Goal: Navigation & Orientation: Find specific page/section

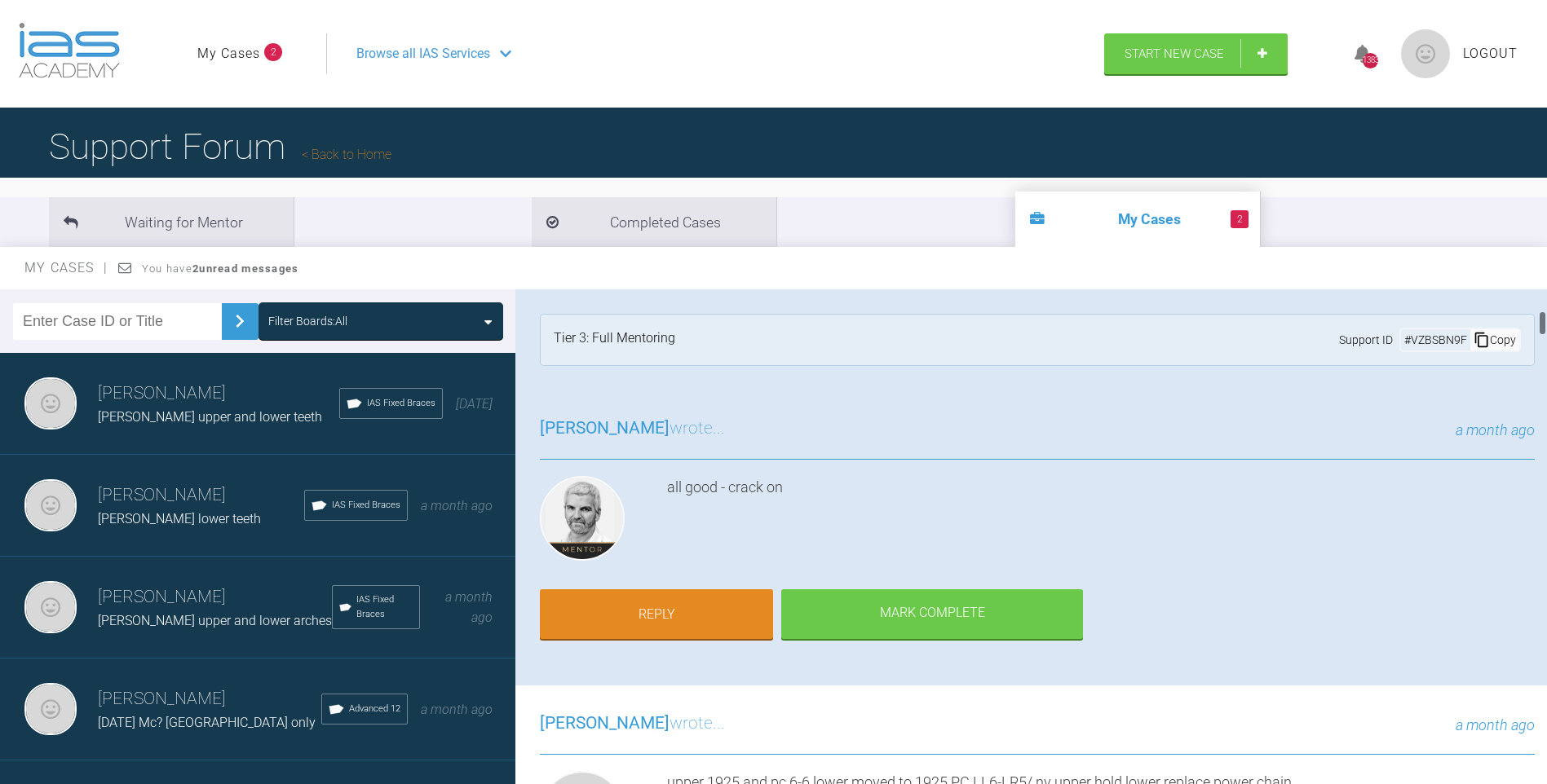
scroll to position [416, 0]
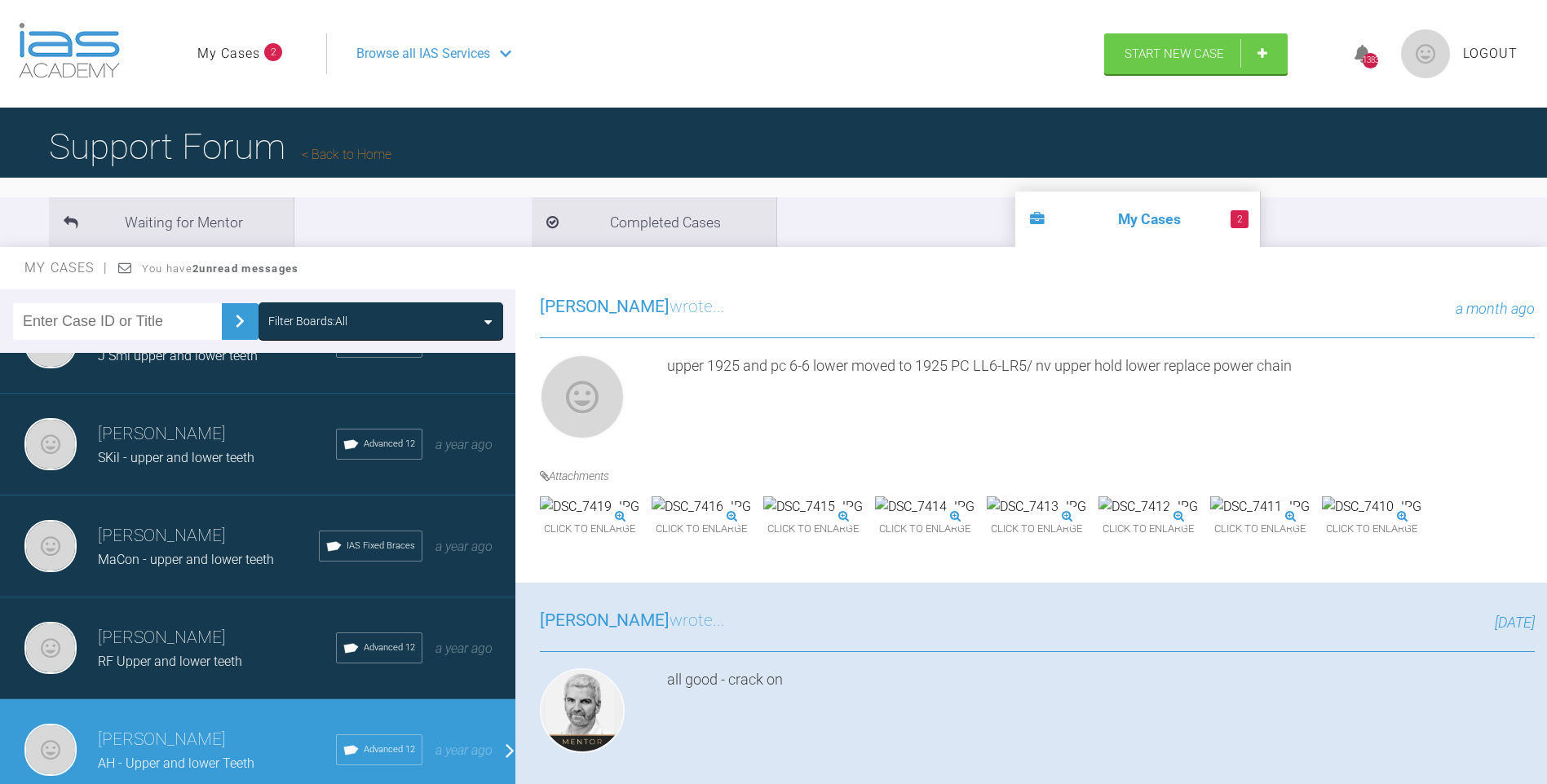
click at [751, 518] on img at bounding box center [701, 506] width 99 height 21
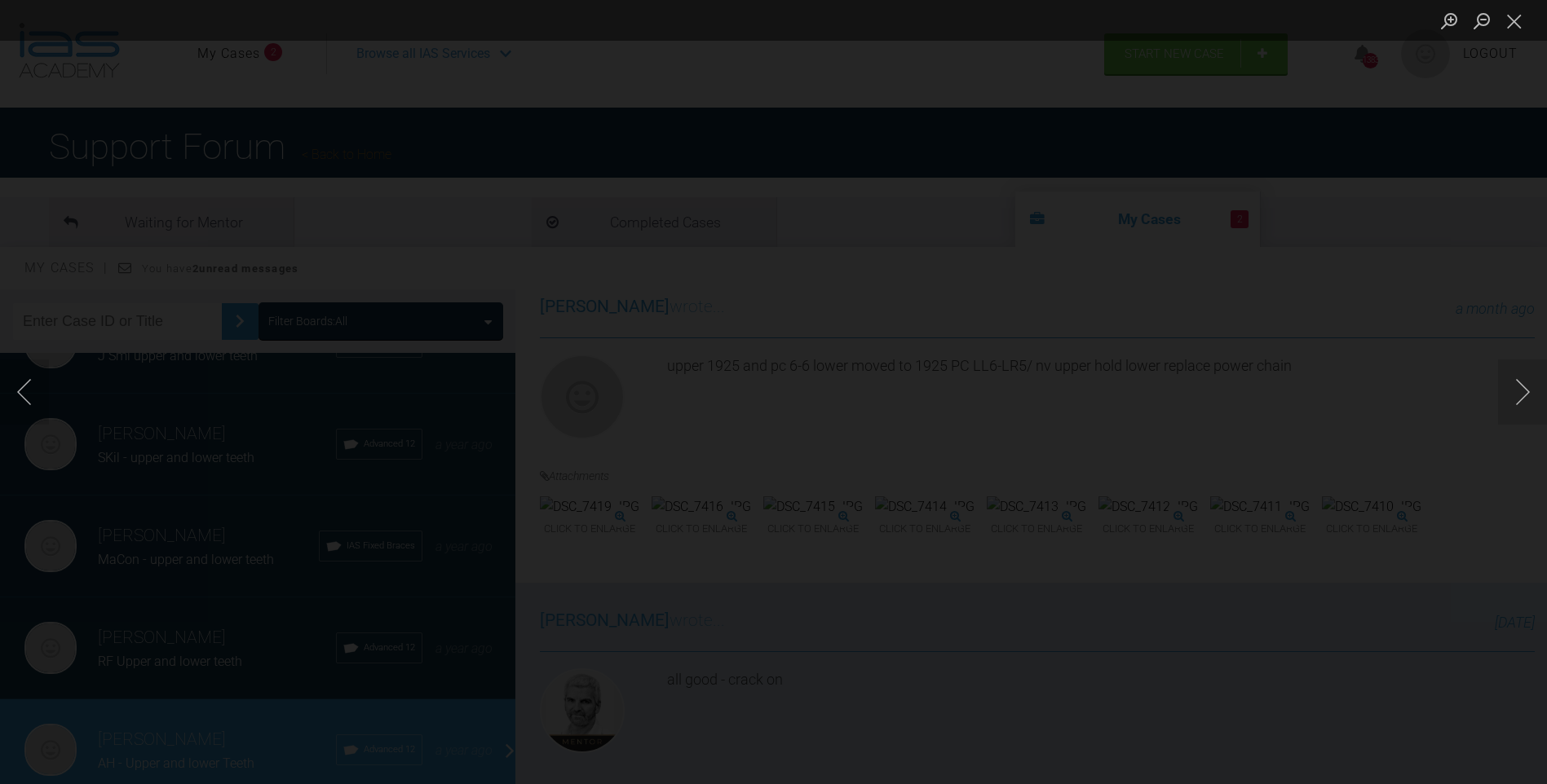
click at [1513, 18] on button "Close lightbox" at bounding box center [1514, 21] width 33 height 29
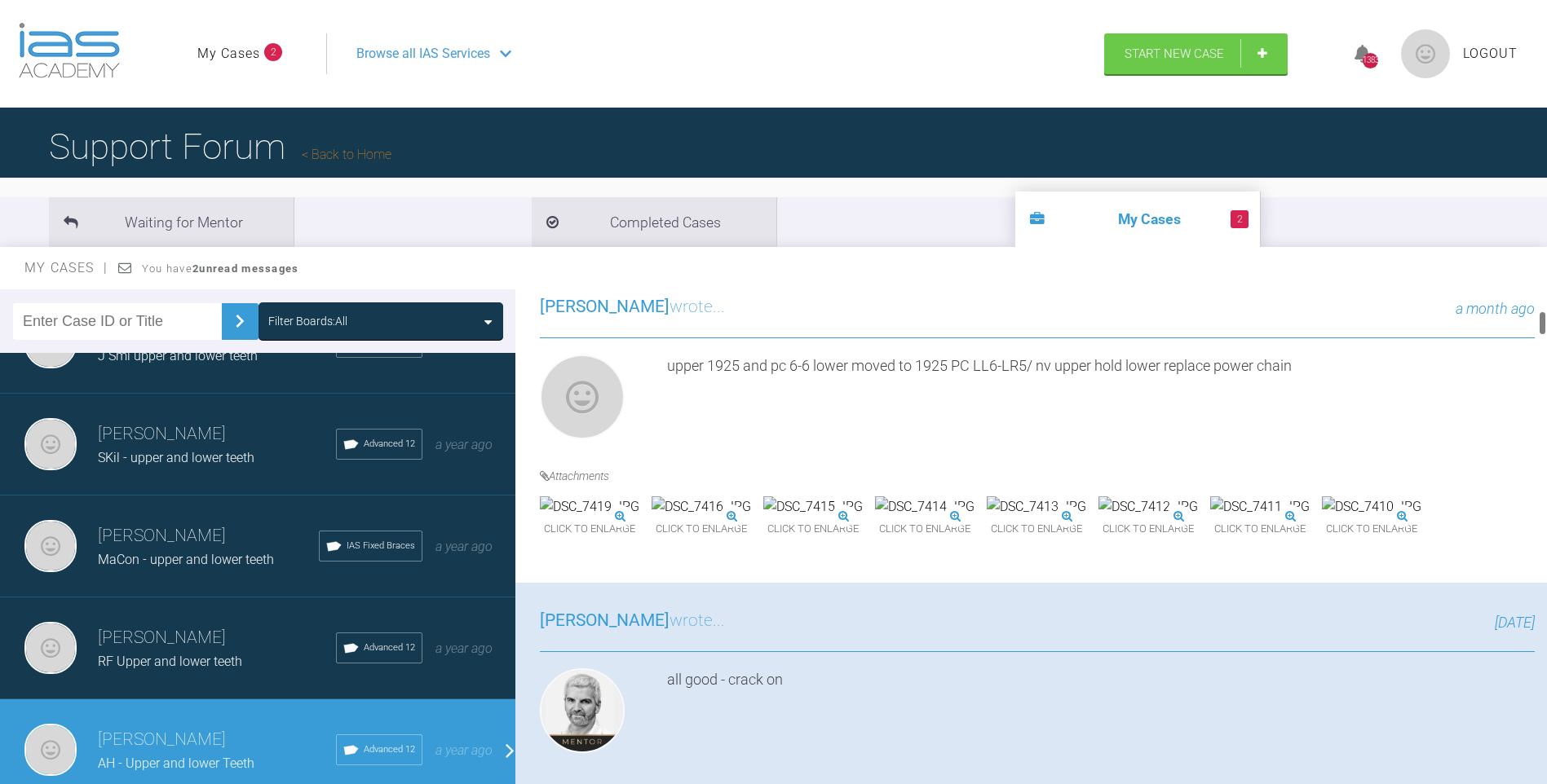
click at [751, 518] on img at bounding box center [701, 506] width 99 height 21
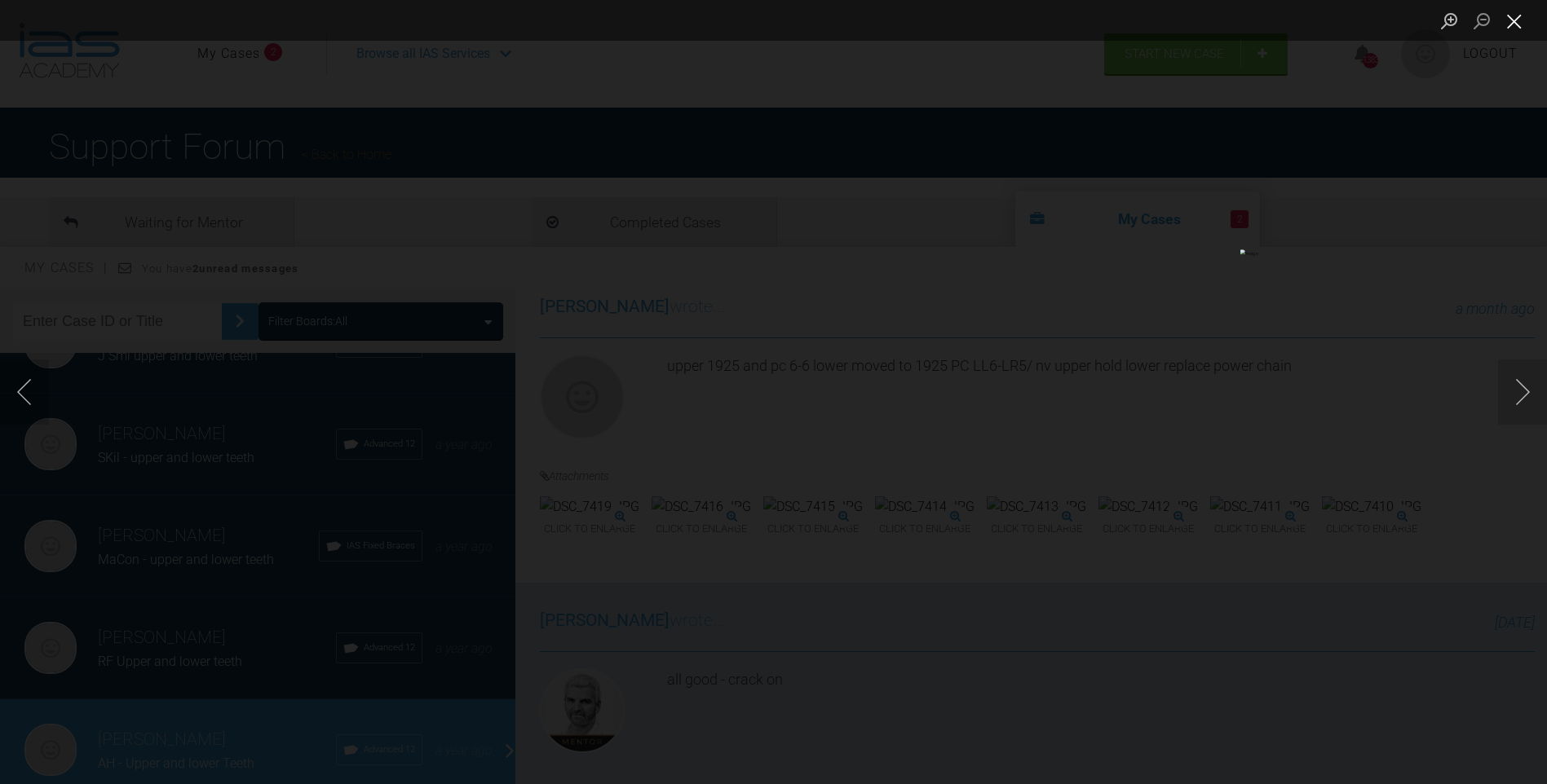
click at [1508, 19] on button "Close lightbox" at bounding box center [1514, 21] width 33 height 29
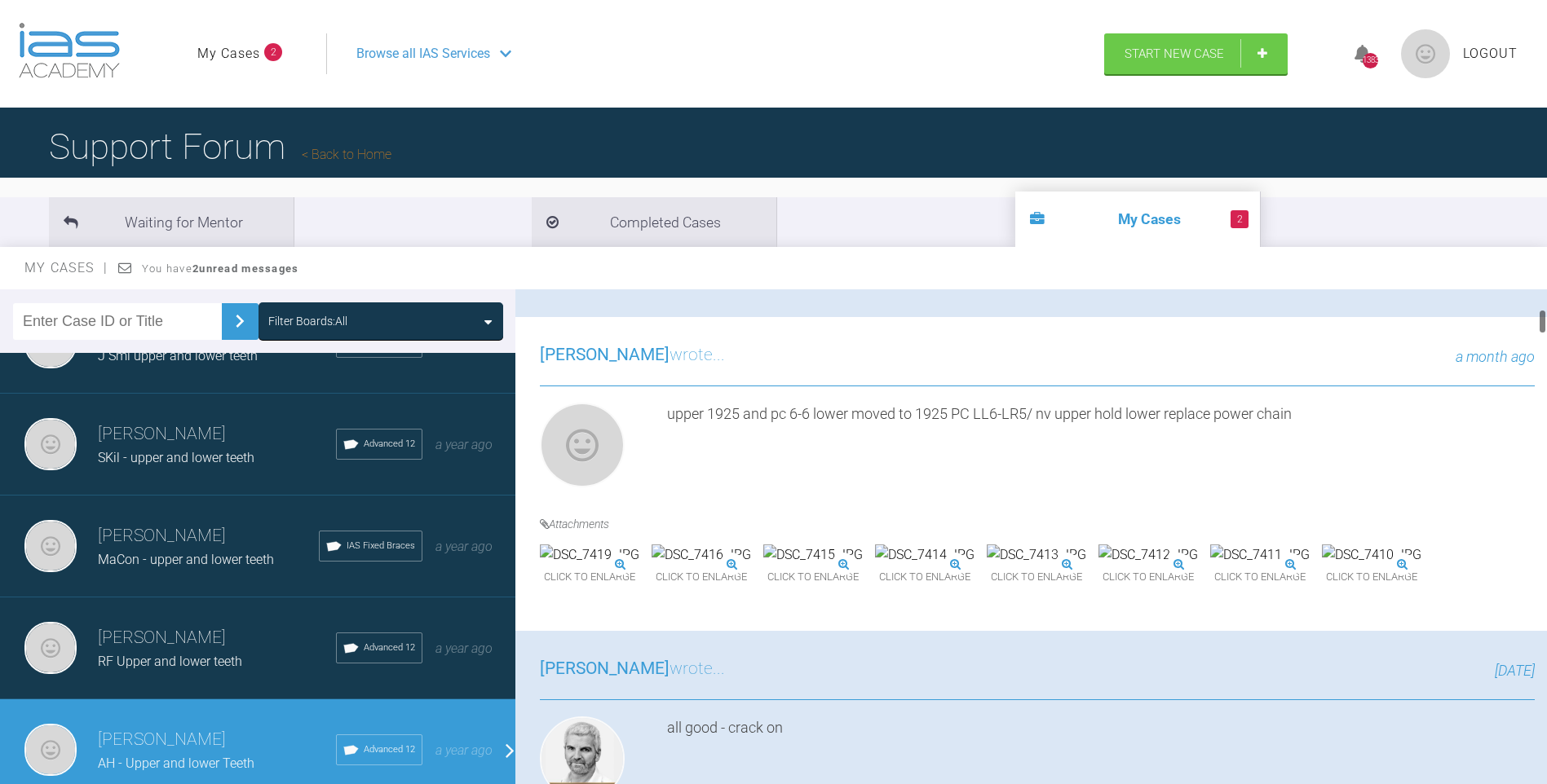
scroll to position [400, 0]
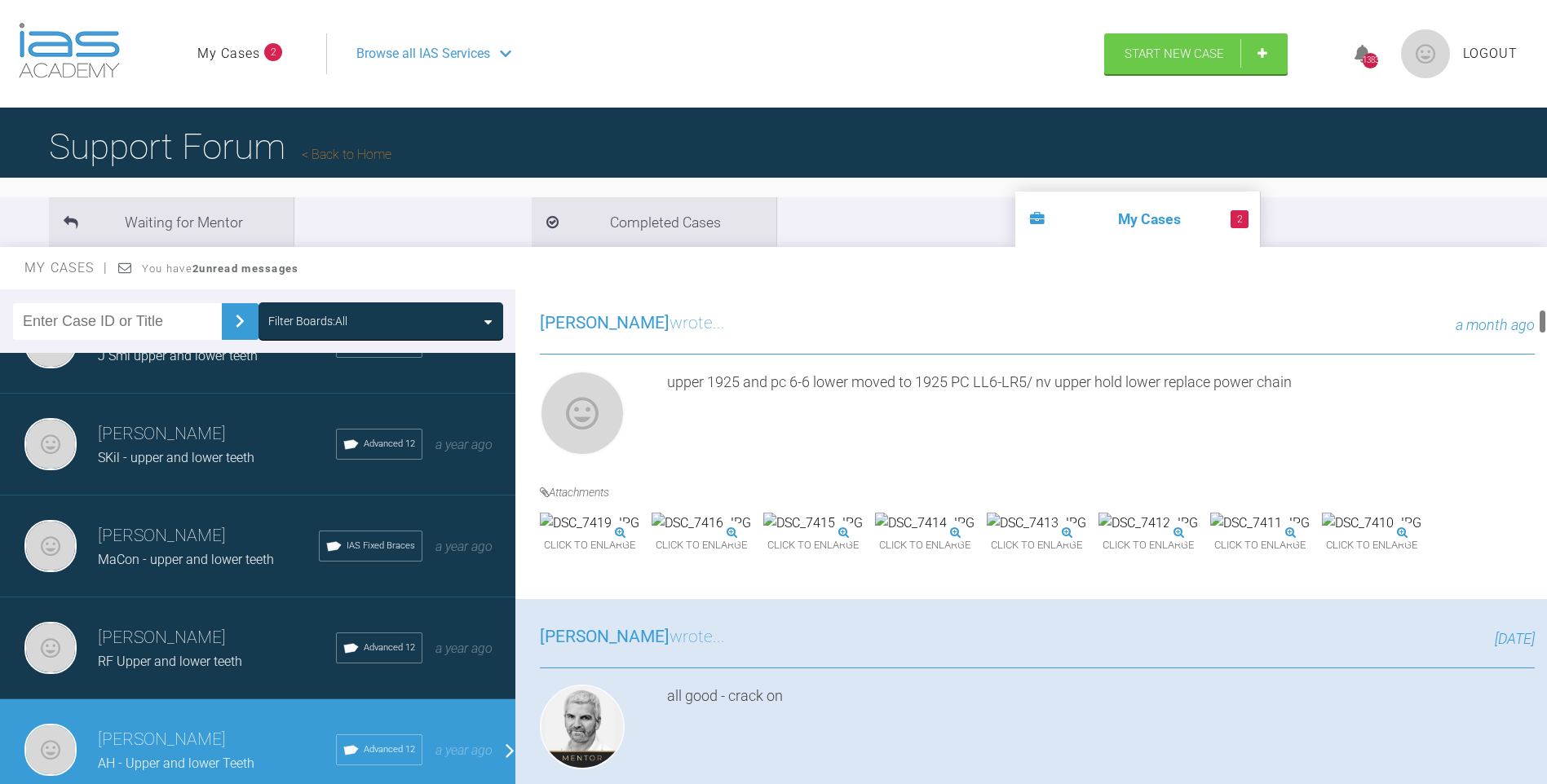
click at [1545, 322] on div at bounding box center [1542, 541] width 9 height 502
click at [639, 534] on img at bounding box center [590, 523] width 99 height 21
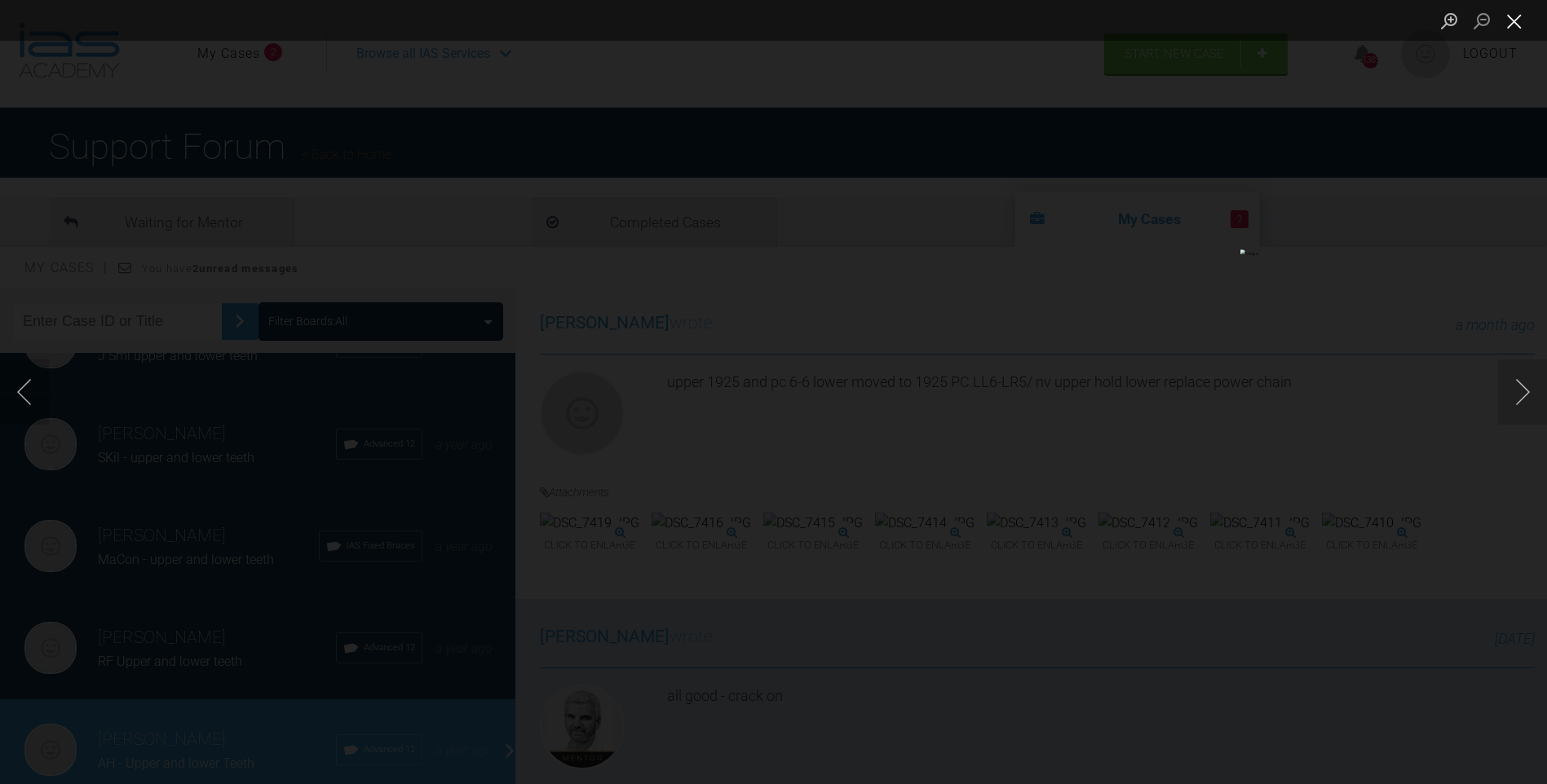
click at [1510, 17] on button "Close lightbox" at bounding box center [1514, 21] width 33 height 29
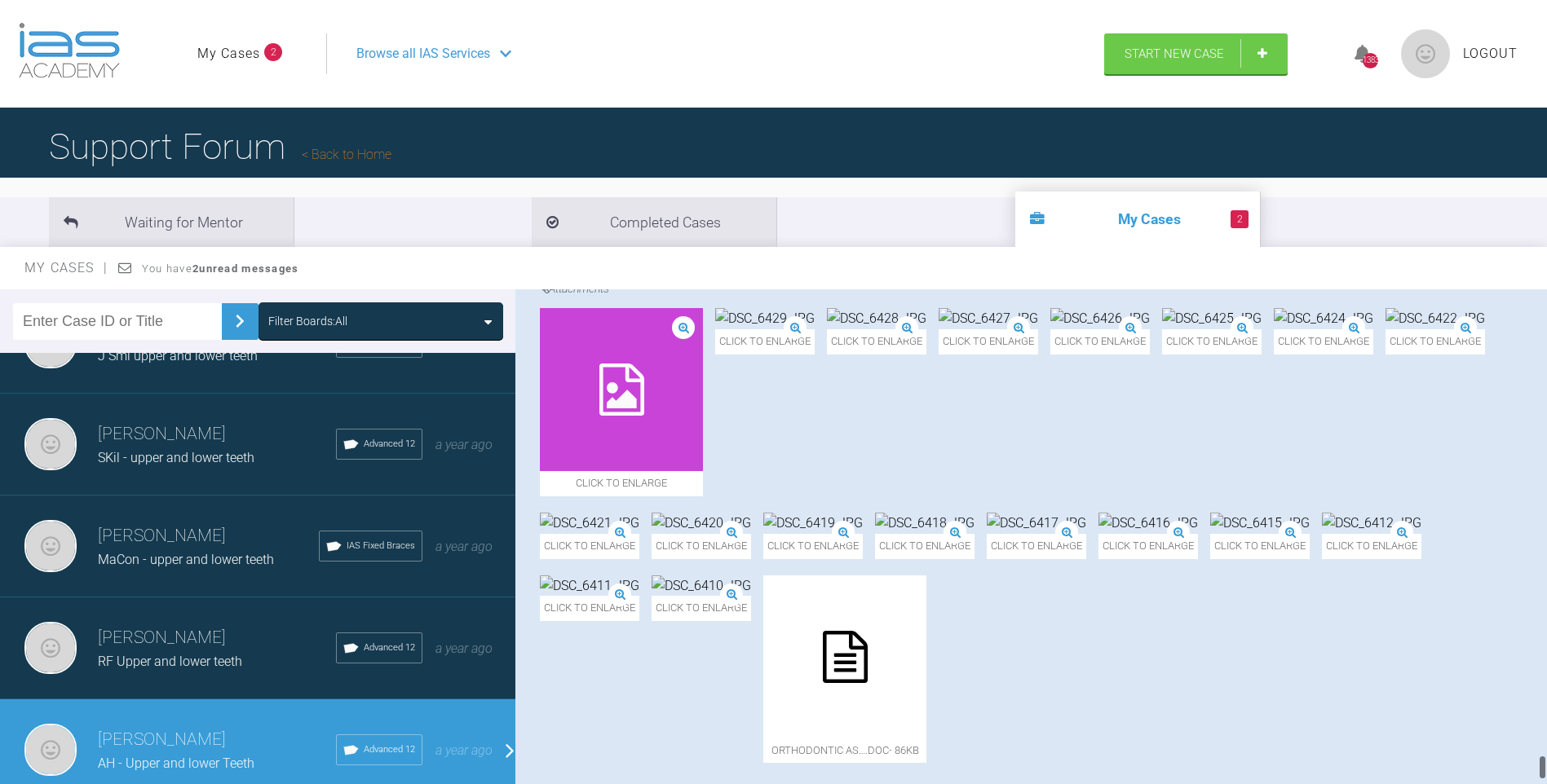
scroll to position [9207, 0]
drag, startPoint x: 1540, startPoint y: 319, endPoint x: 1558, endPoint y: 767, distance: 448.4
click at [1546, 767] on html "My Cases 2 Logout Browse all IAS Services Start New Case 1383 Logout Support Fo…" at bounding box center [774, 477] width 1547 height 954
click at [1386, 329] on img at bounding box center [1435, 318] width 99 height 21
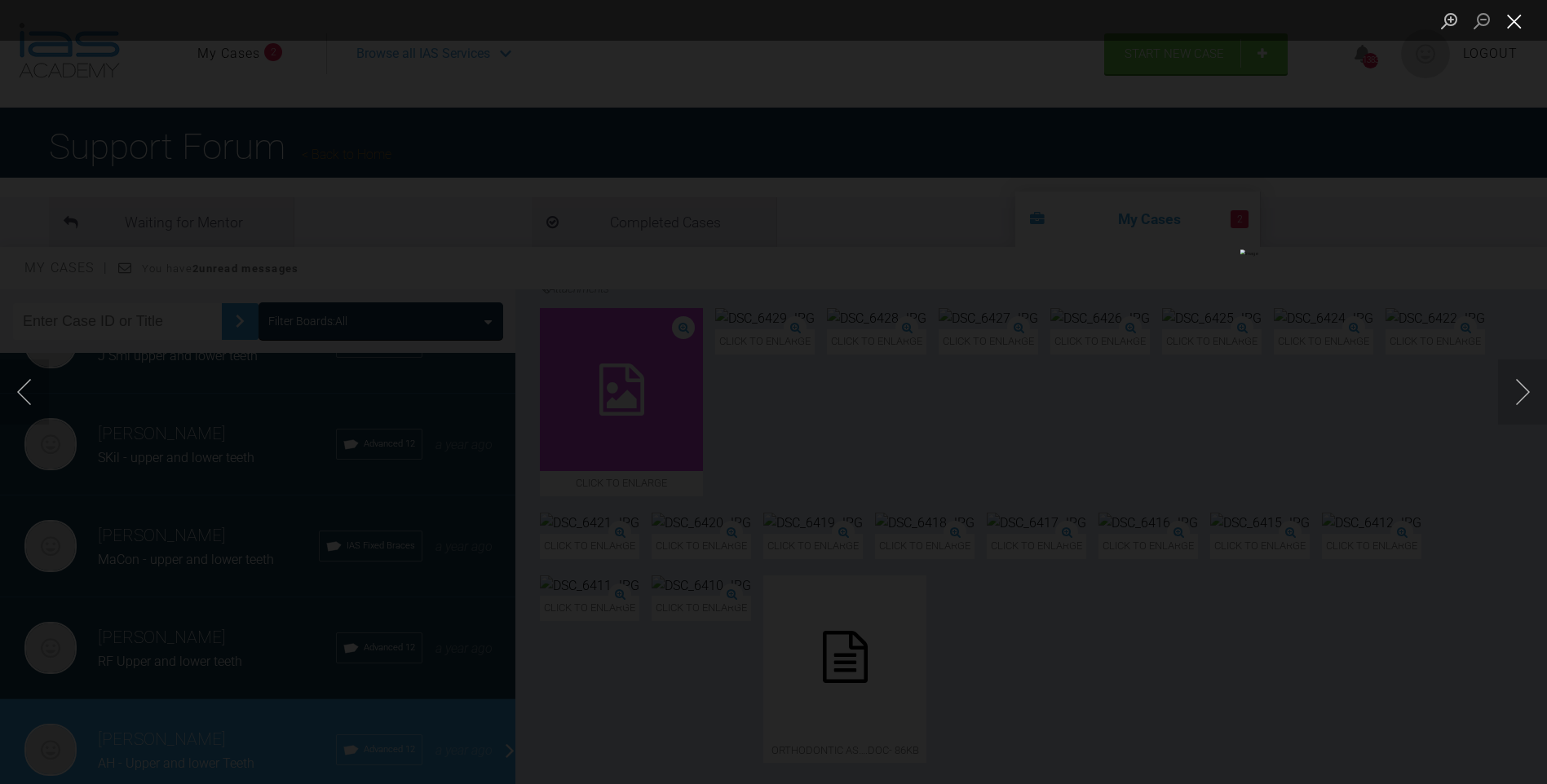
click at [1513, 21] on button "Close lightbox" at bounding box center [1514, 21] width 33 height 29
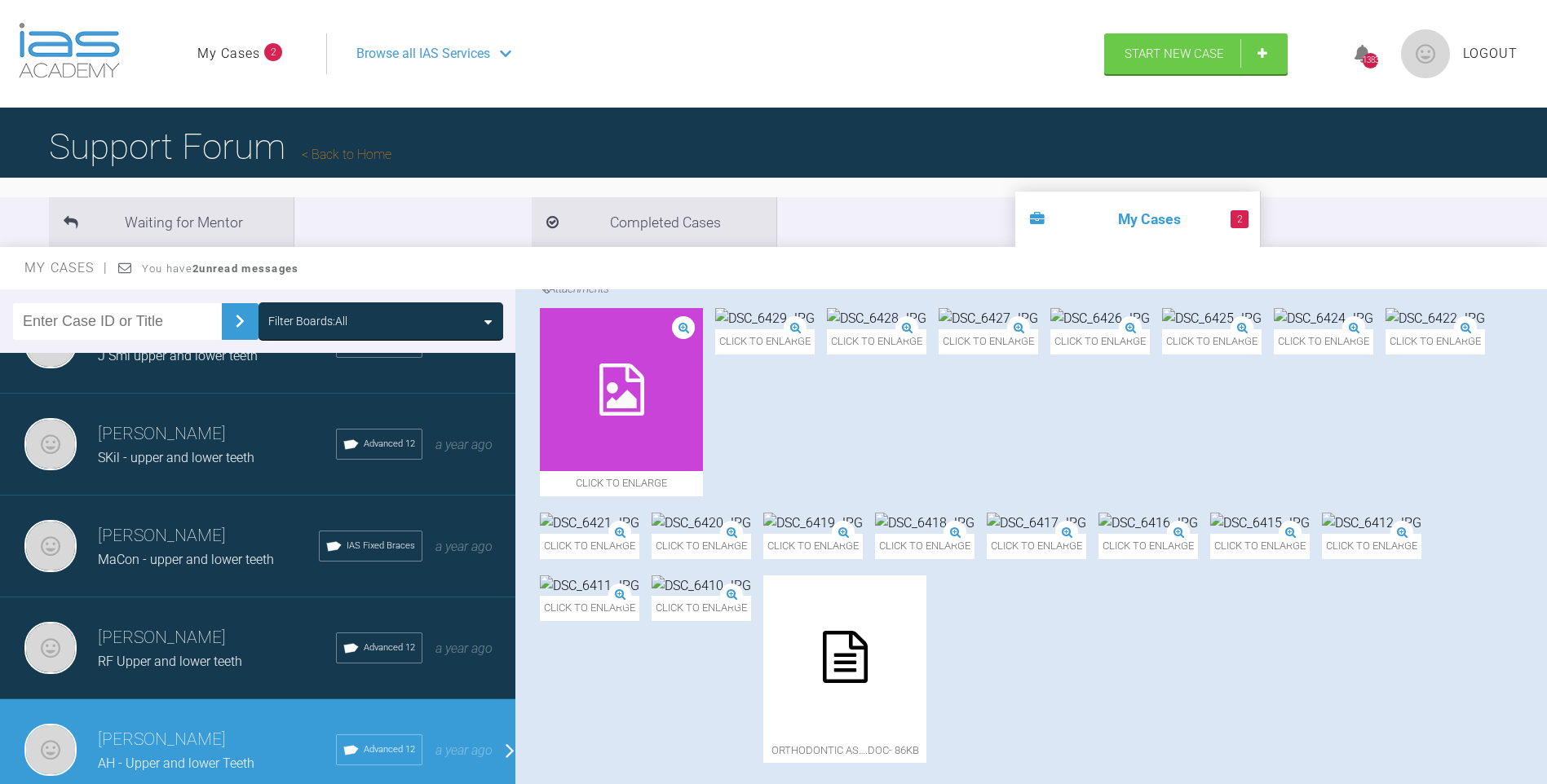
click at [1198, 534] on img at bounding box center [1148, 523] width 99 height 21
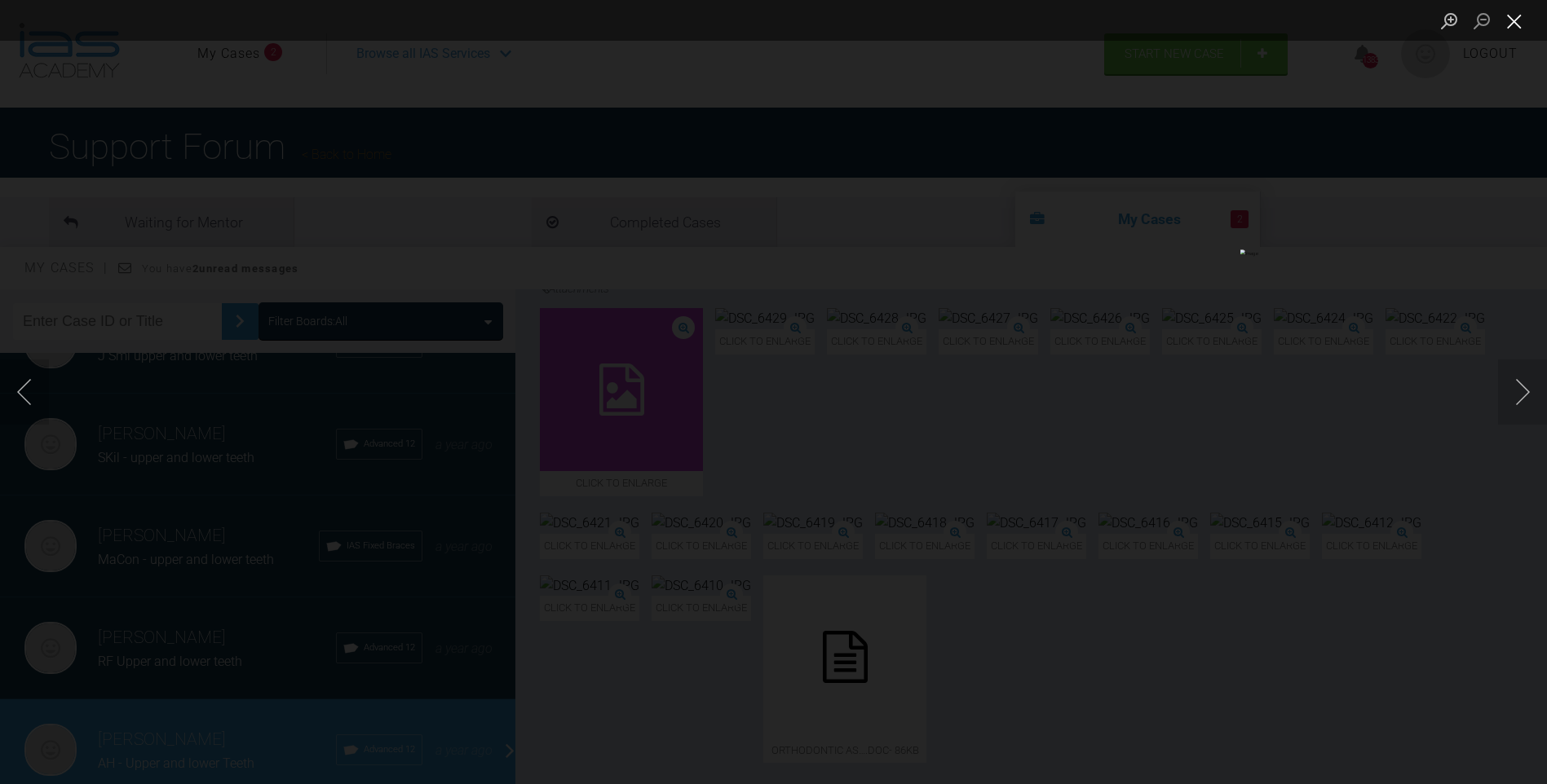
click at [1523, 20] on button "Close lightbox" at bounding box center [1514, 21] width 33 height 29
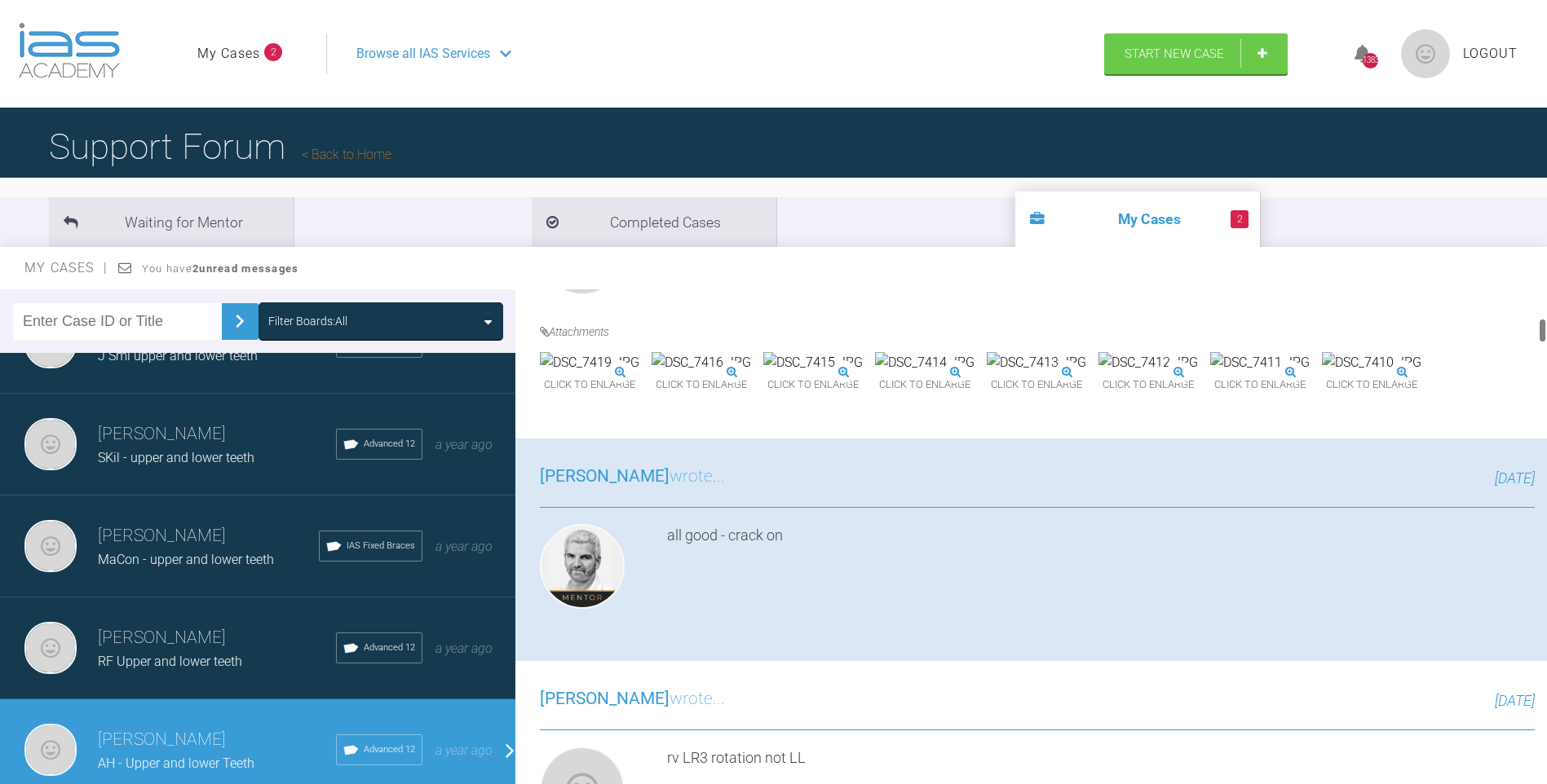
scroll to position [513, 0]
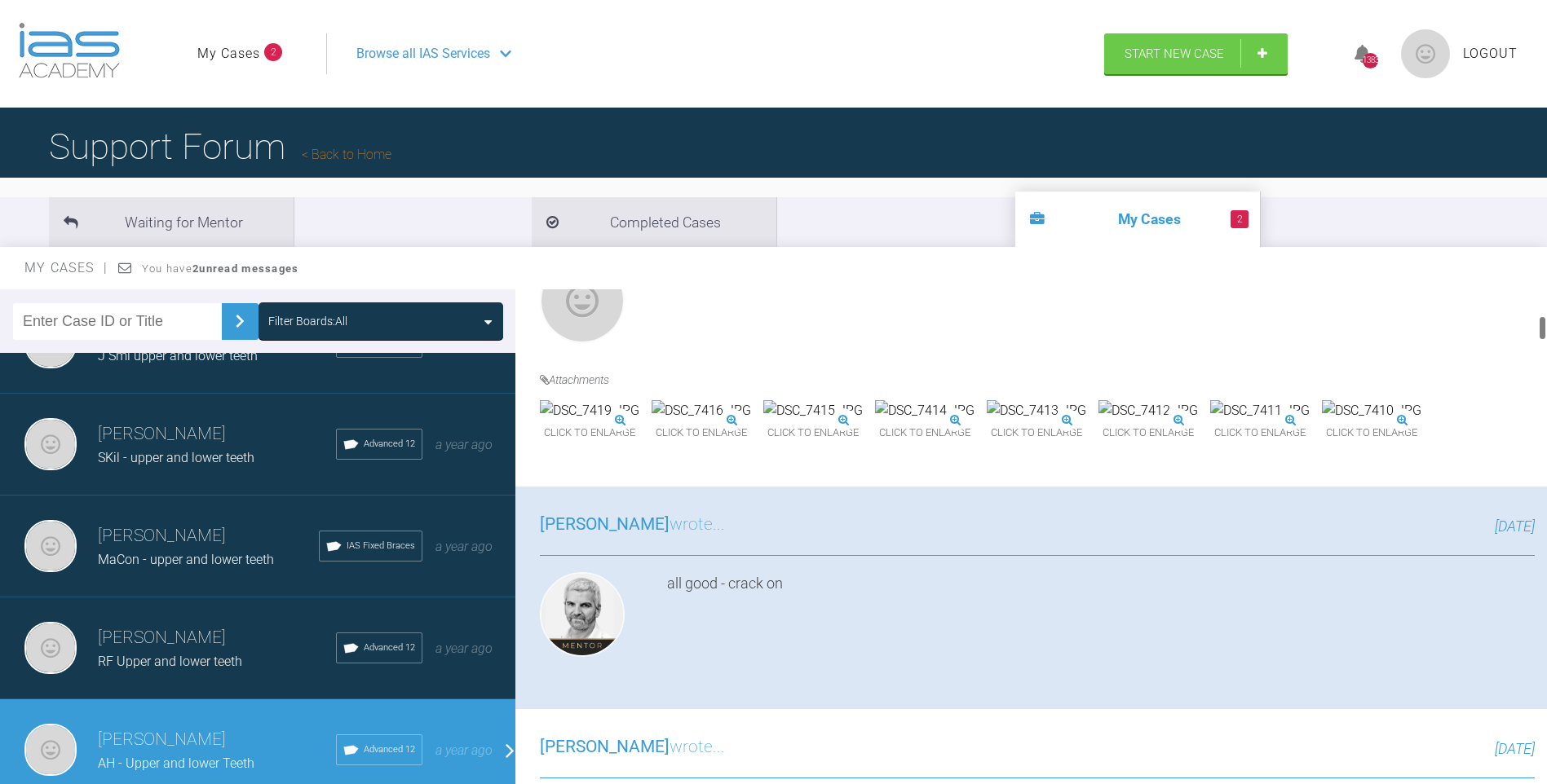
drag, startPoint x: 1544, startPoint y: 768, endPoint x: 1555, endPoint y: 324, distance: 444.1
click at [1546, 324] on html "My Cases 2 Logout Browse all IAS Services Start New Case 1383 Logout Support Fo…" at bounding box center [774, 477] width 1547 height 954
click at [1210, 421] on img at bounding box center [1260, 410] width 99 height 21
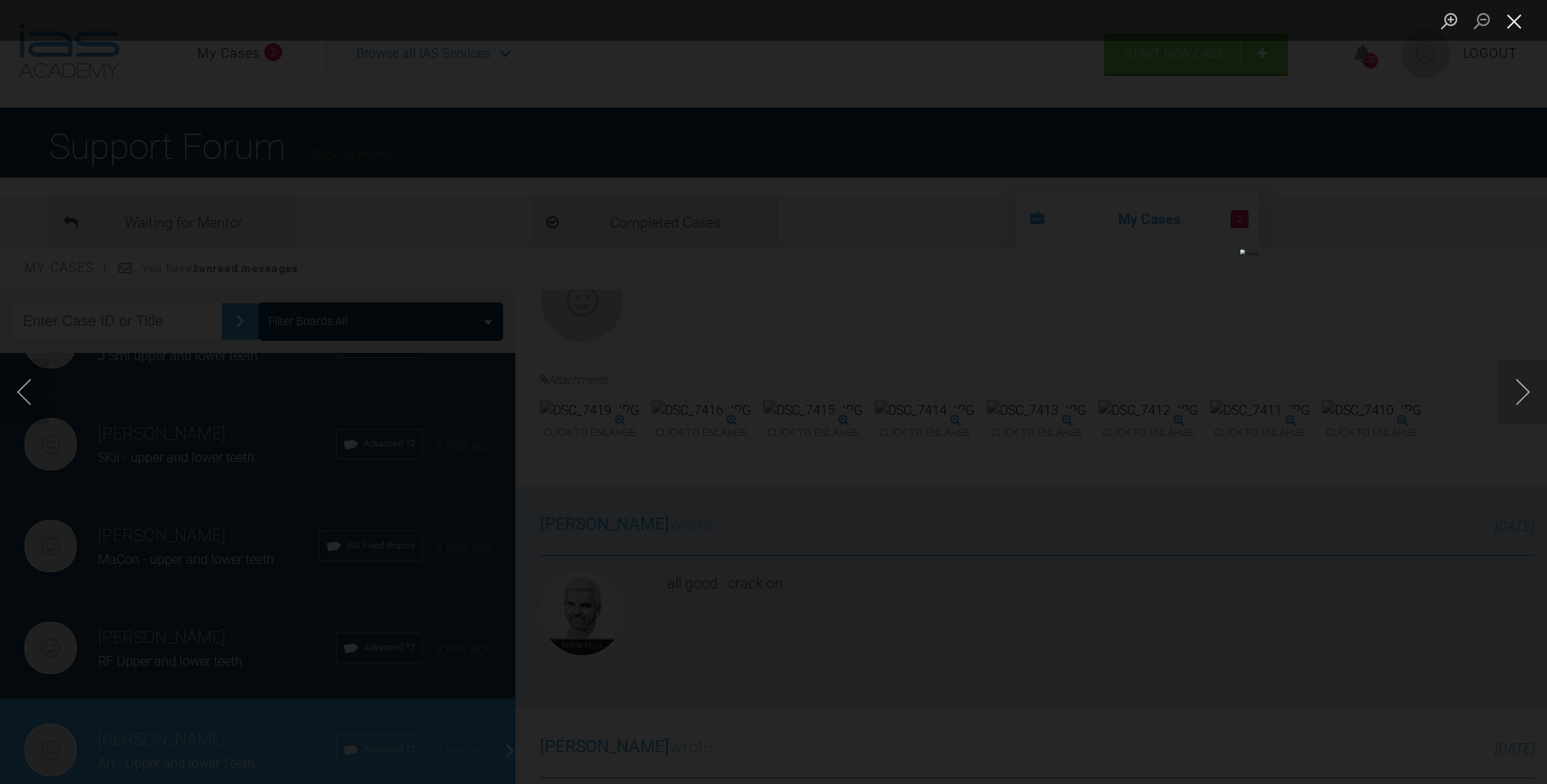
click at [1511, 14] on button "Close lightbox" at bounding box center [1514, 21] width 33 height 29
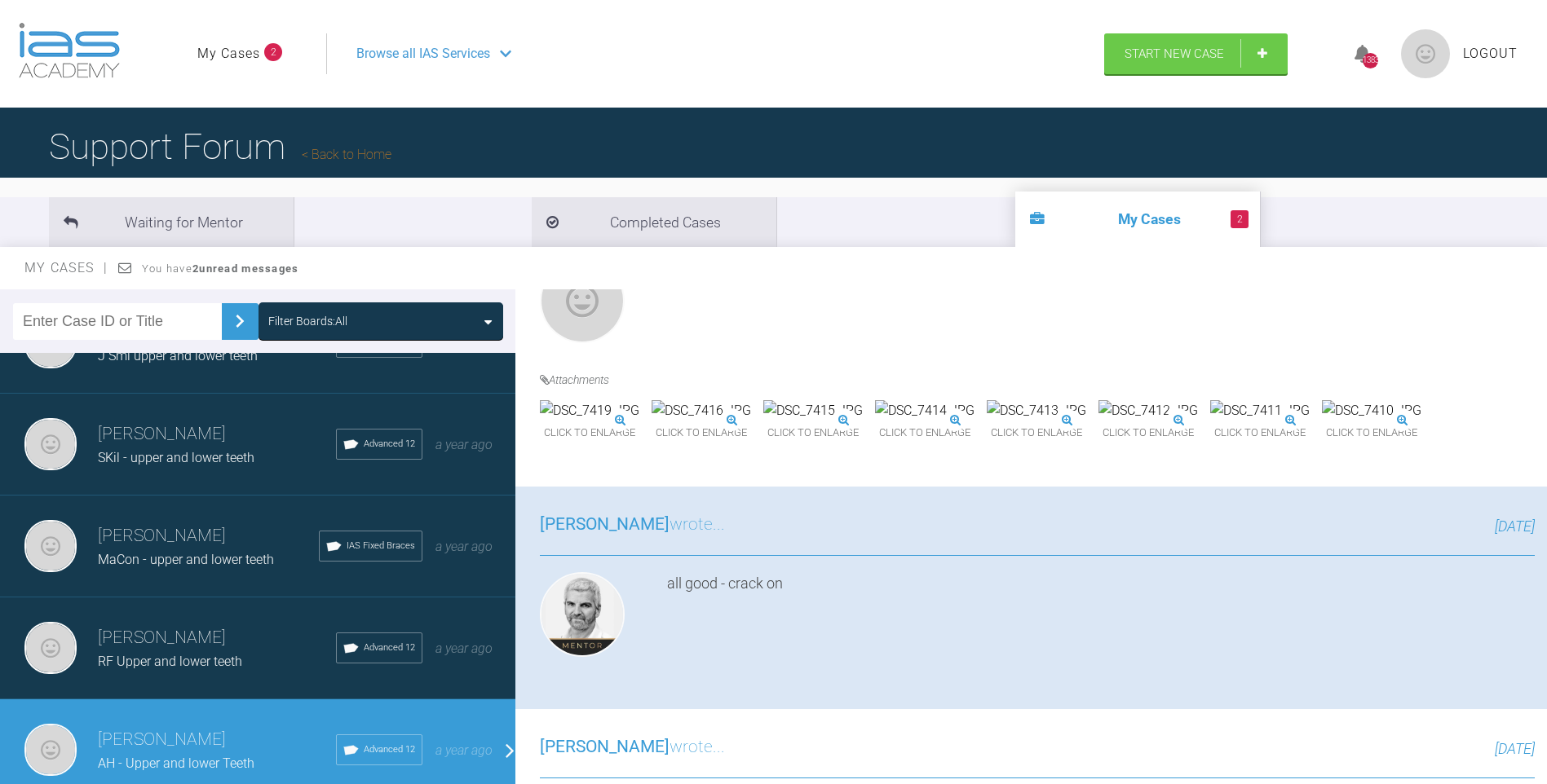
click at [622, 421] on img at bounding box center [590, 410] width 99 height 21
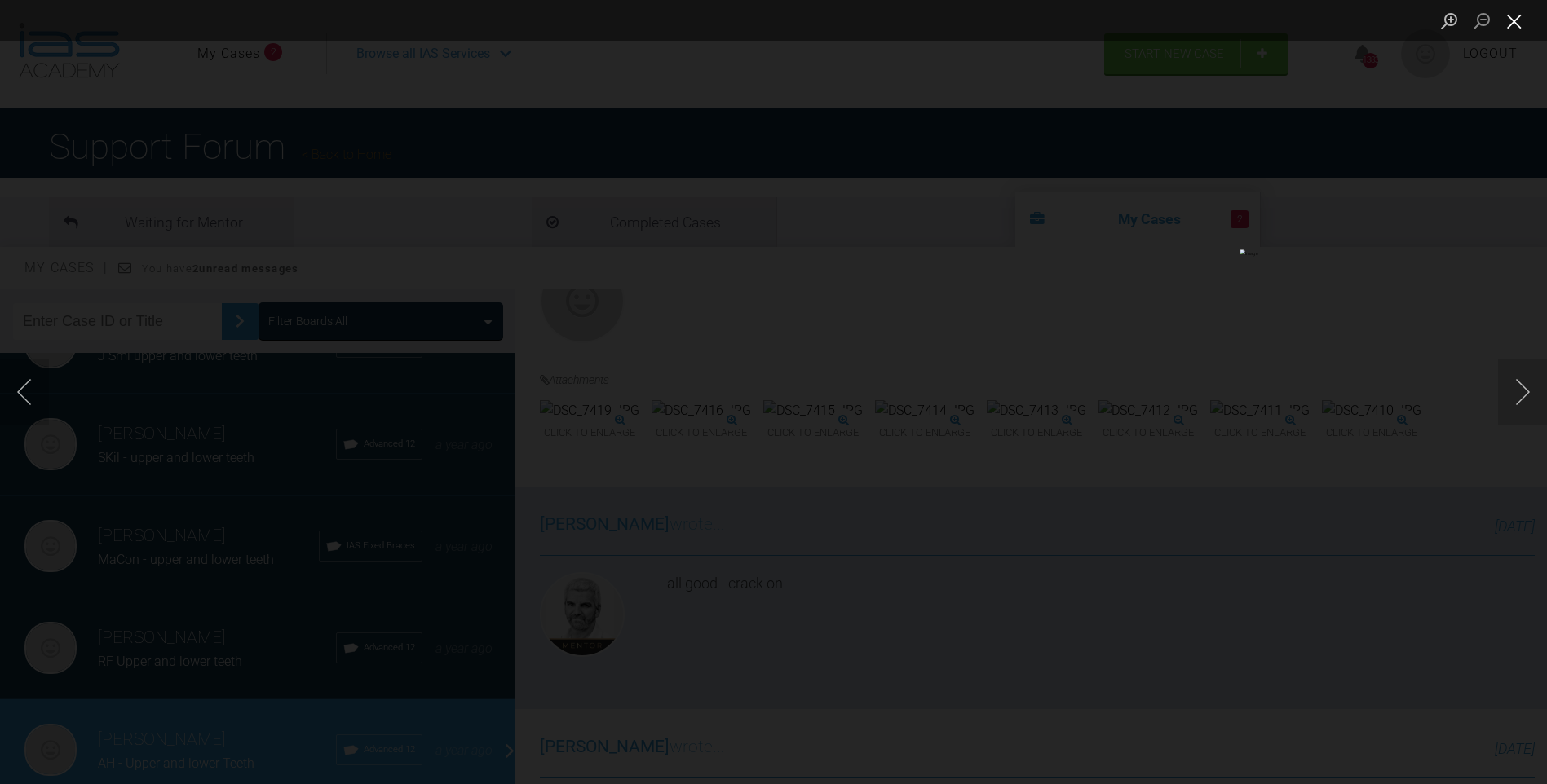
click at [1515, 19] on button "Close lightbox" at bounding box center [1514, 21] width 33 height 29
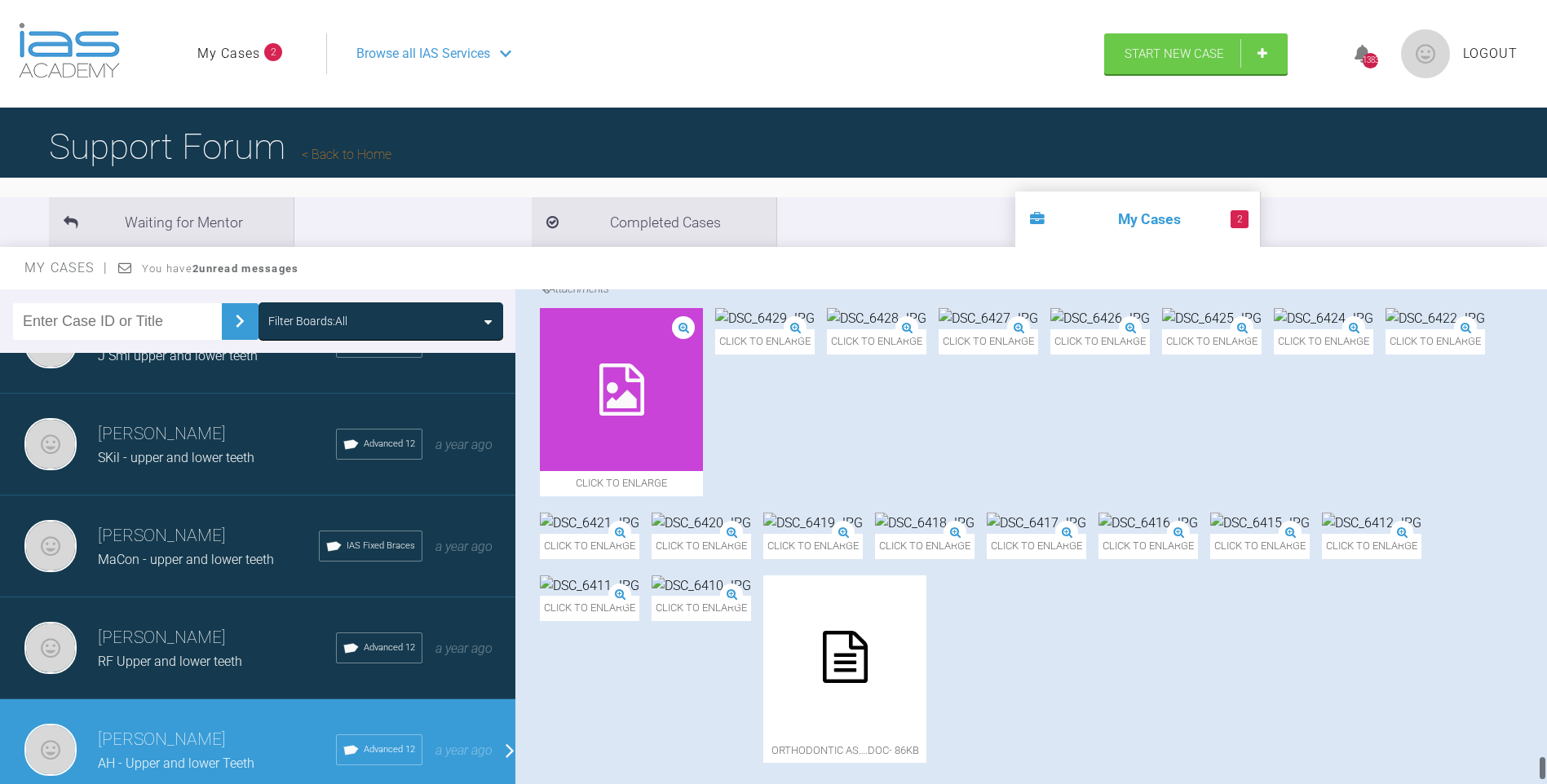
scroll to position [9160, 0]
drag, startPoint x: 1542, startPoint y: 320, endPoint x: 1561, endPoint y: 760, distance: 440.4
click at [1546, 760] on html "My Cases 2 Logout Browse all IAS Services Start New Case 1383 Logout Support Fo…" at bounding box center [774, 477] width 1547 height 954
click at [763, 534] on img at bounding box center [813, 523] width 99 height 21
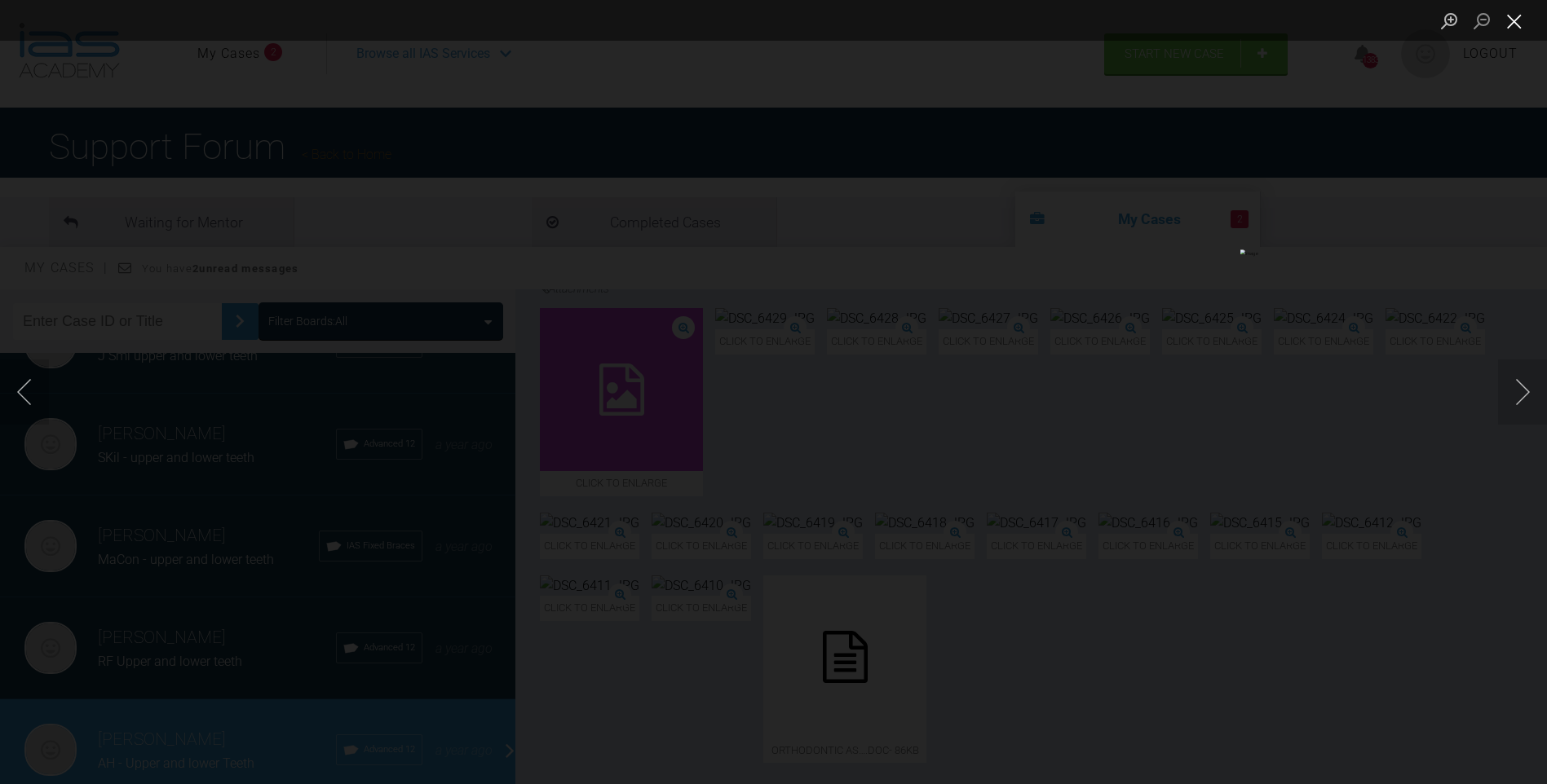
click at [1510, 20] on button "Close lightbox" at bounding box center [1514, 21] width 33 height 29
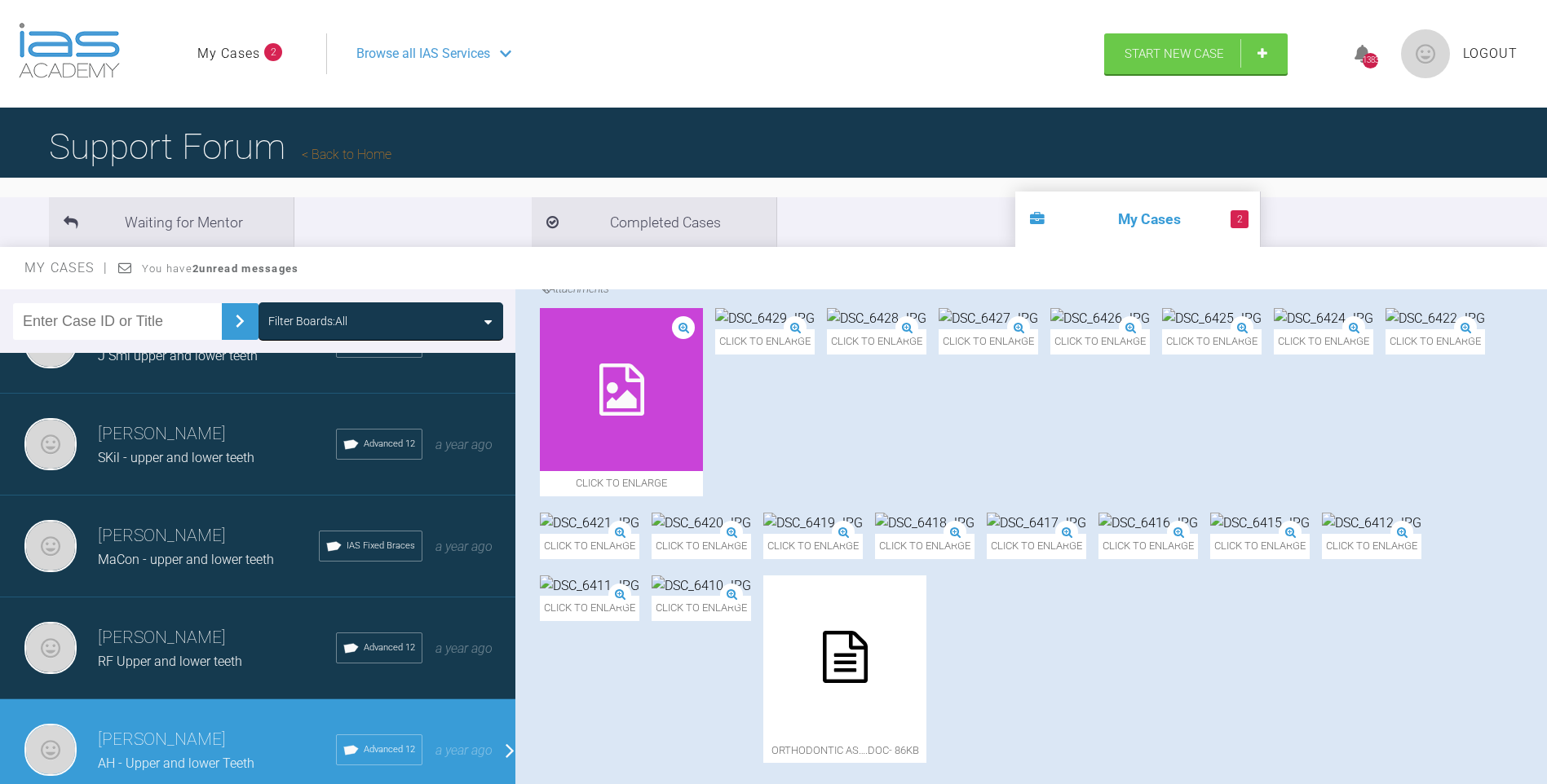
click at [1386, 329] on img at bounding box center [1435, 318] width 99 height 21
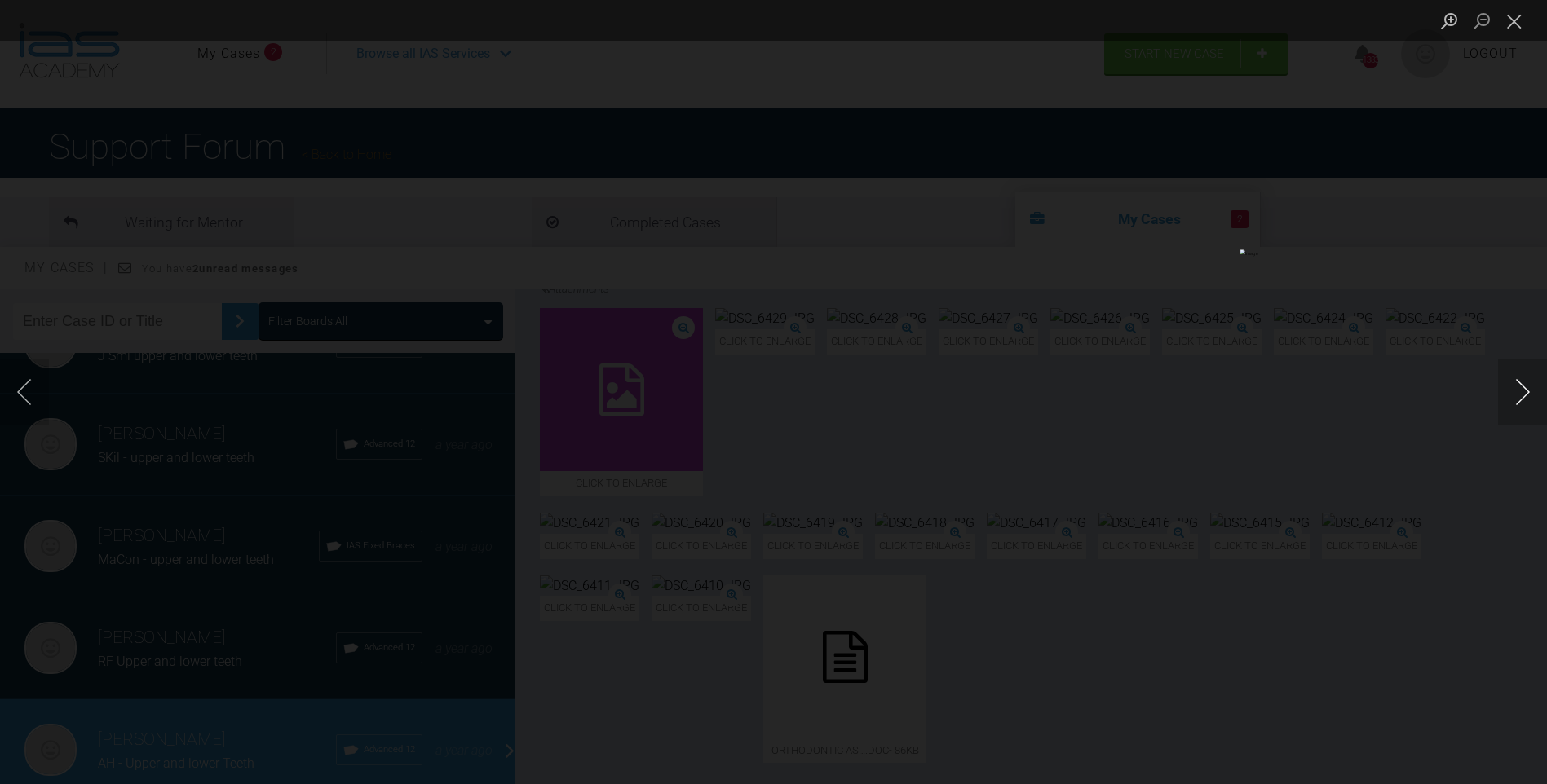
click at [1531, 400] on button "Next image" at bounding box center [1523, 392] width 49 height 65
drag, startPoint x: 1508, startPoint y: 20, endPoint x: 1462, endPoint y: 97, distance: 89.7
click at [1509, 21] on button "Close lightbox" at bounding box center [1514, 21] width 33 height 29
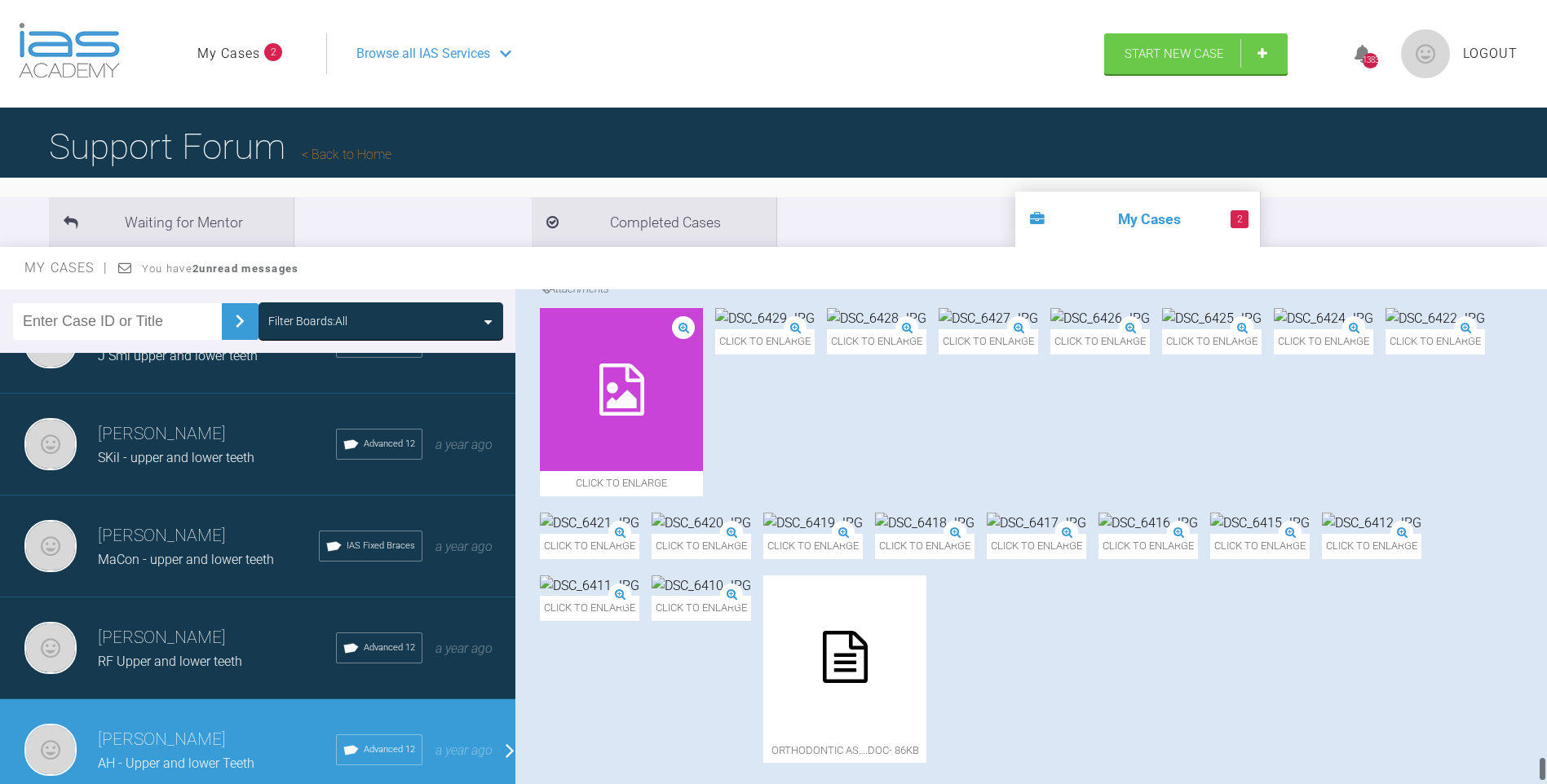
click at [1274, 329] on img at bounding box center [1324, 318] width 99 height 21
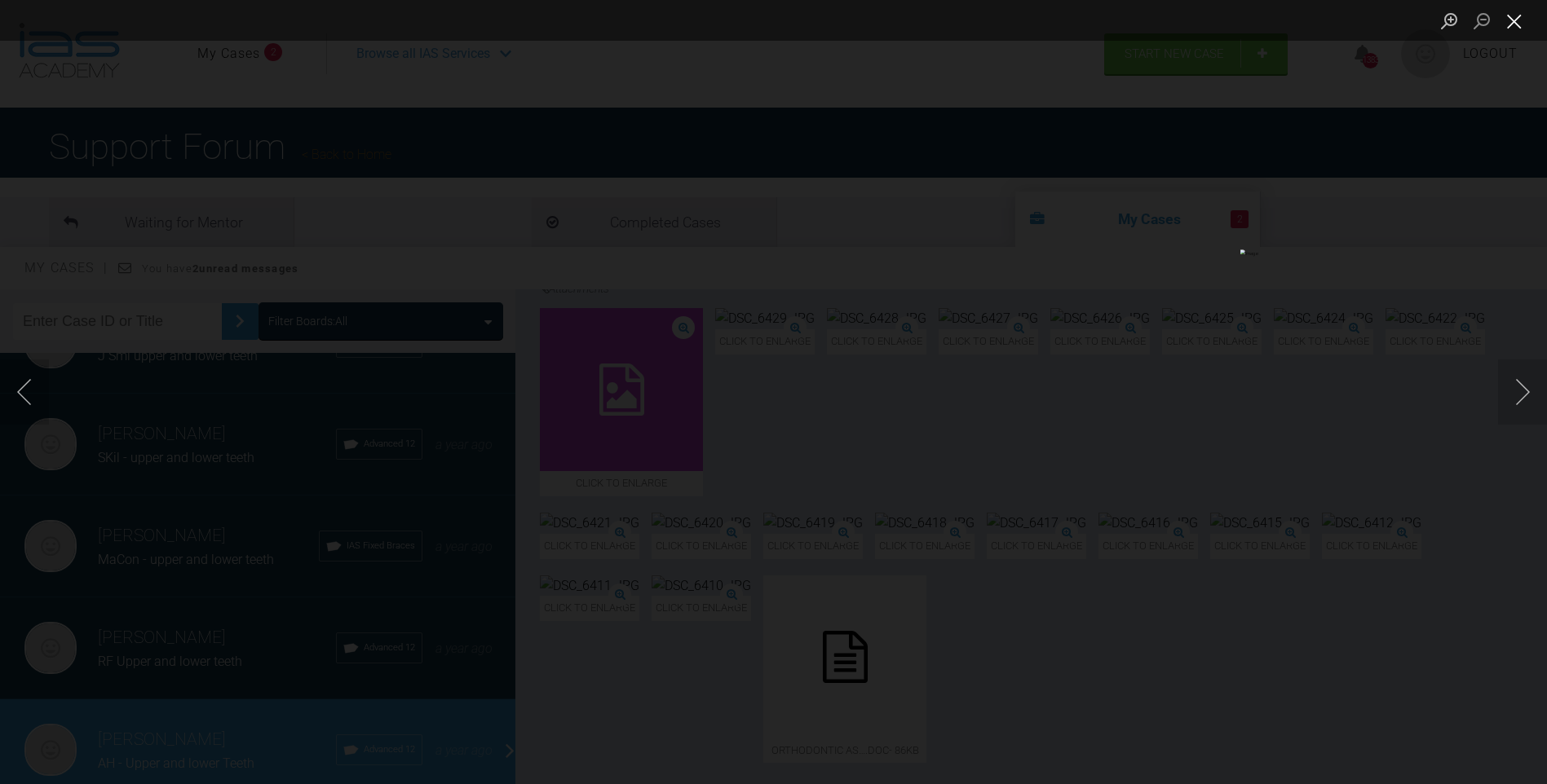
click at [1513, 17] on button "Close lightbox" at bounding box center [1514, 21] width 33 height 29
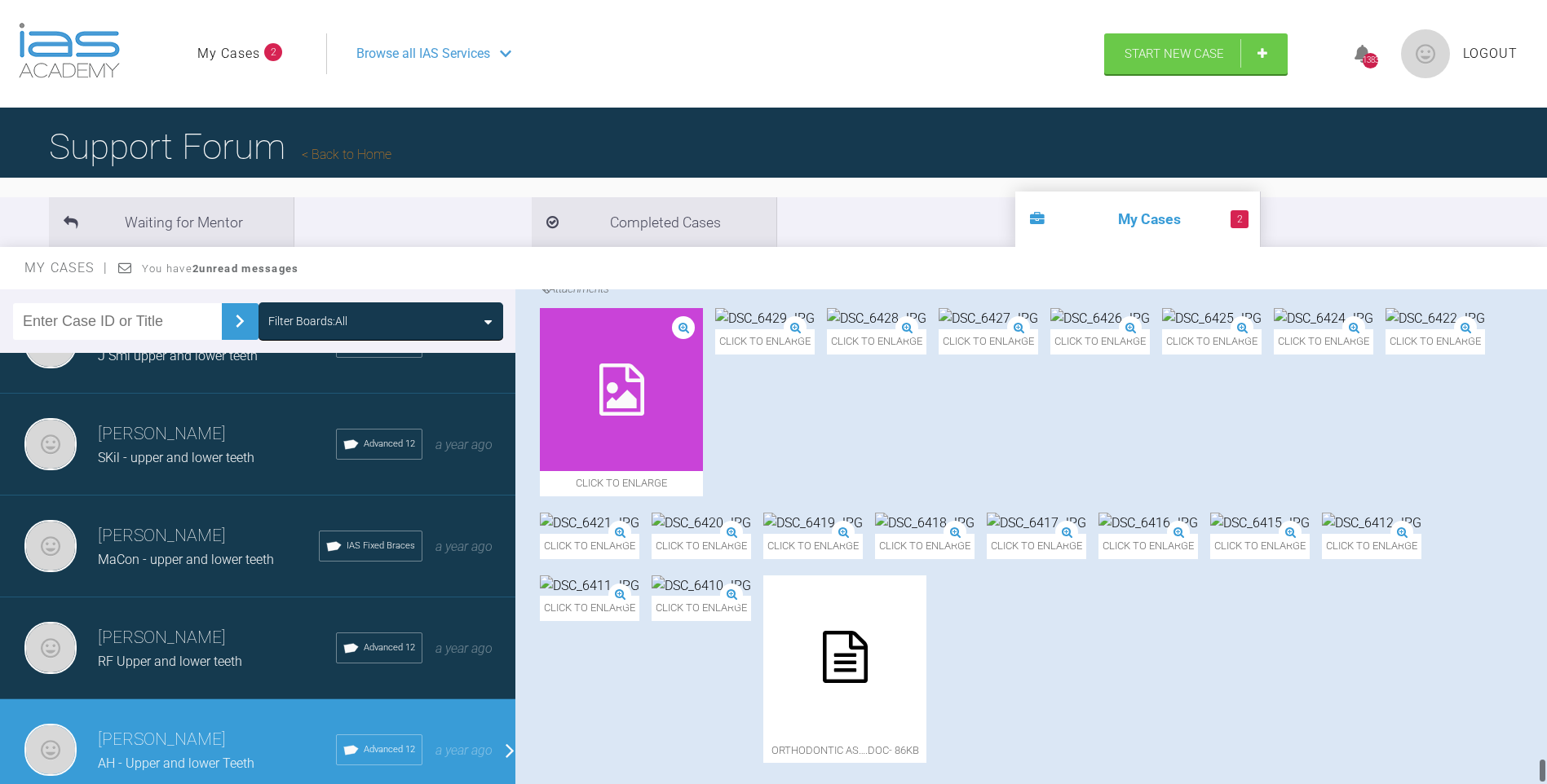
scroll to position [9207, 0]
click at [1545, 769] on div at bounding box center [1542, 541] width 9 height 502
click at [1193, 534] on img at bounding box center [1148, 523] width 99 height 21
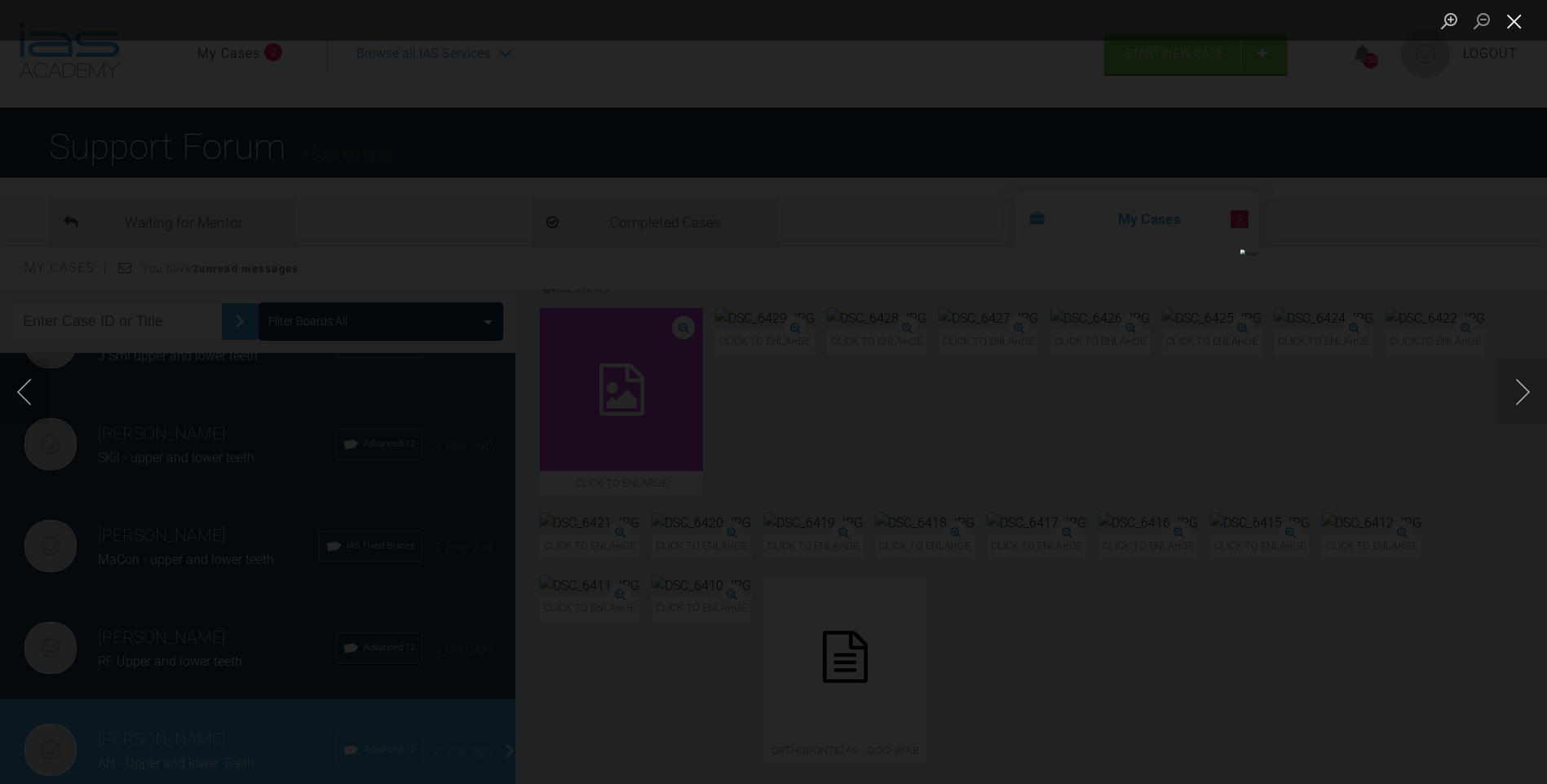
click at [1528, 21] on button "Close lightbox" at bounding box center [1514, 21] width 33 height 29
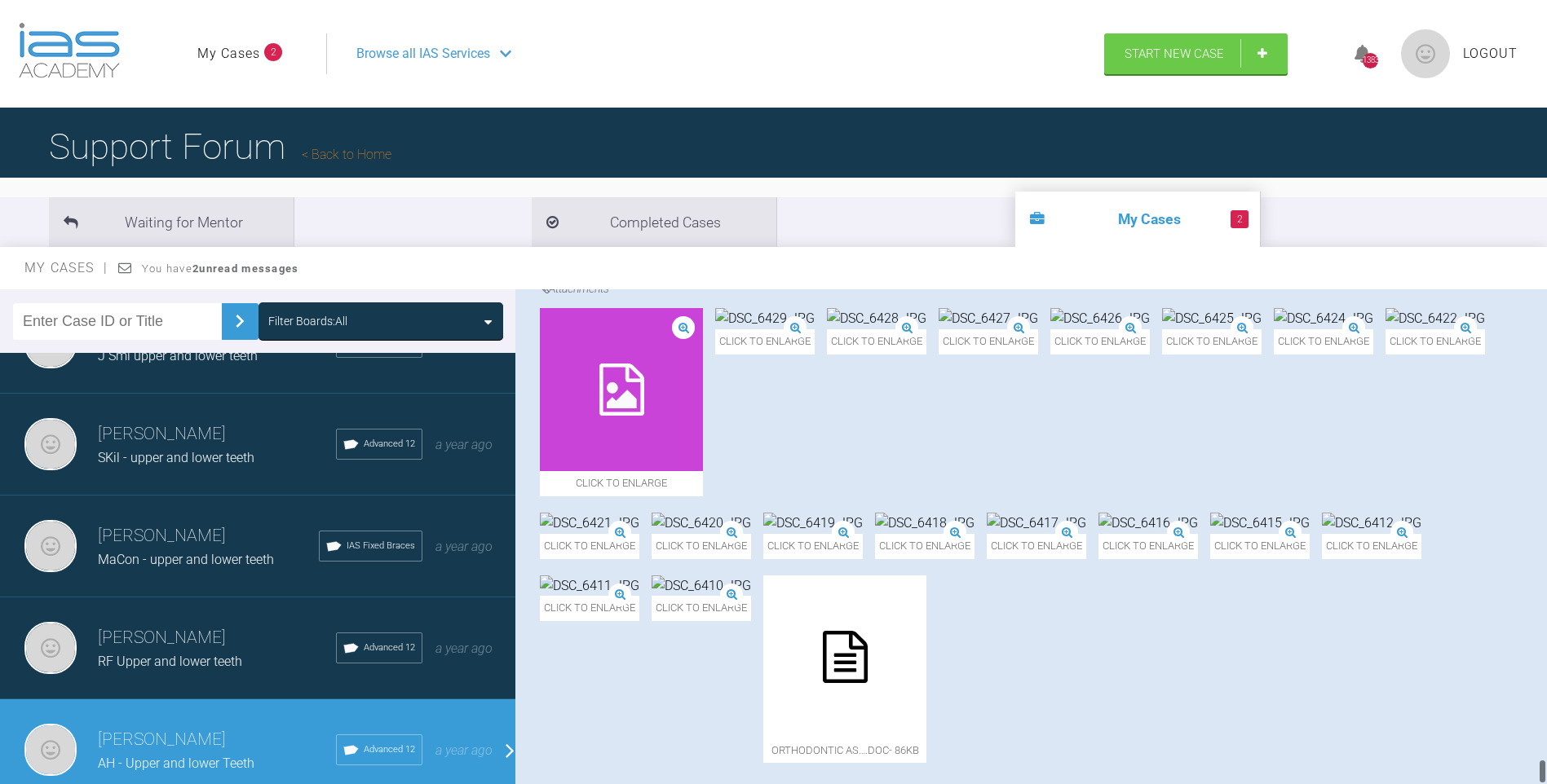
click at [1025, 534] on img at bounding box center [1036, 523] width 99 height 21
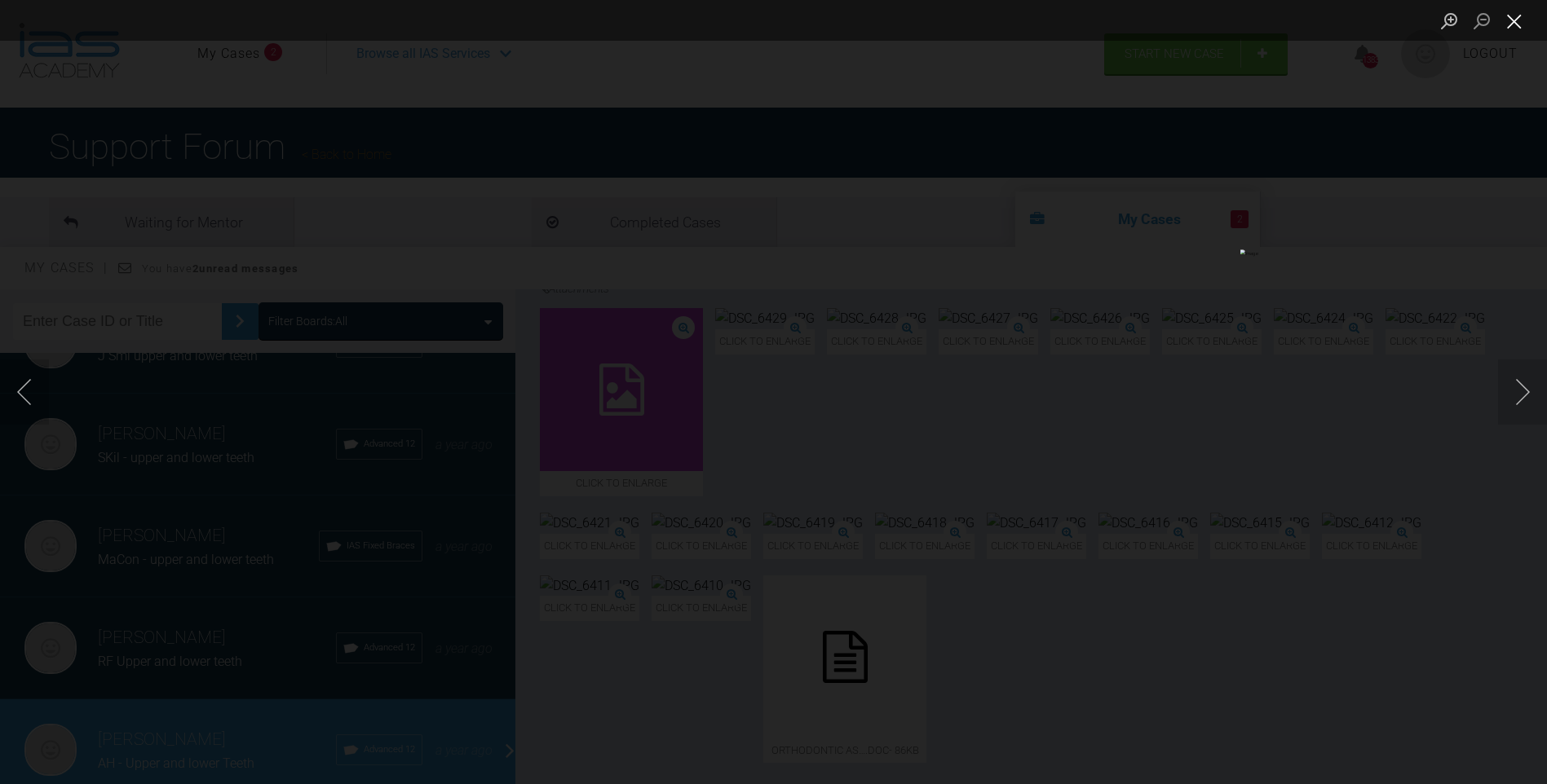
click at [1518, 18] on button "Close lightbox" at bounding box center [1514, 21] width 33 height 29
